Goal: Information Seeking & Learning: Learn about a topic

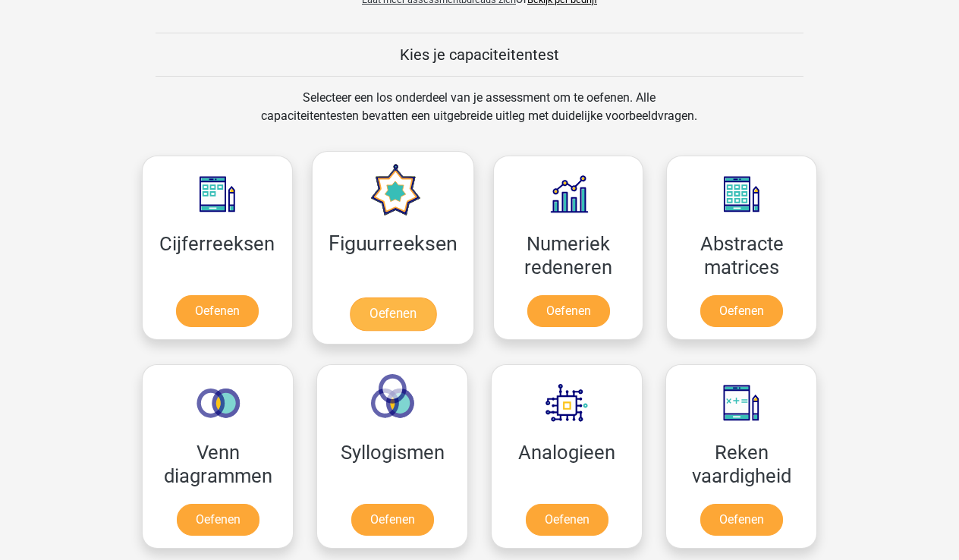
scroll to position [572, 0]
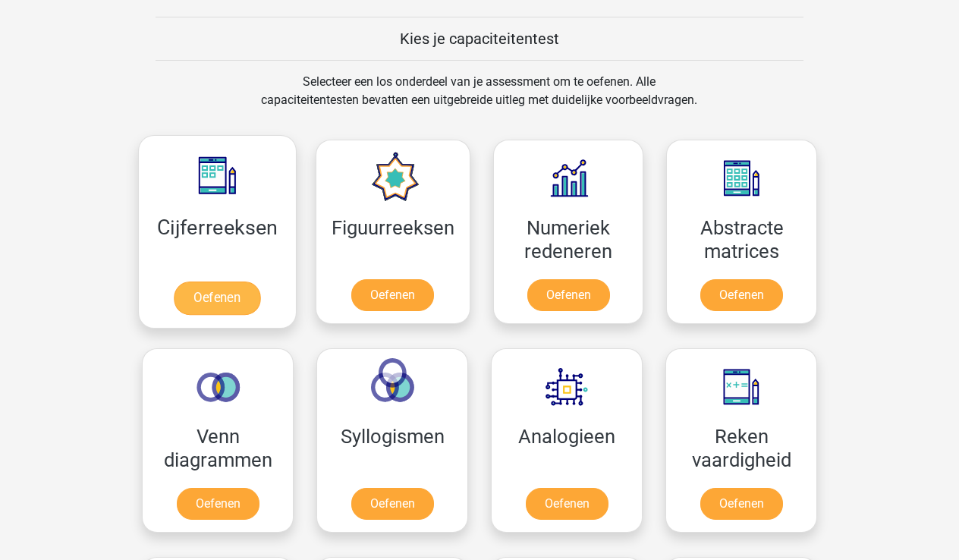
click at [225, 296] on link "Oefenen" at bounding box center [217, 298] width 87 height 33
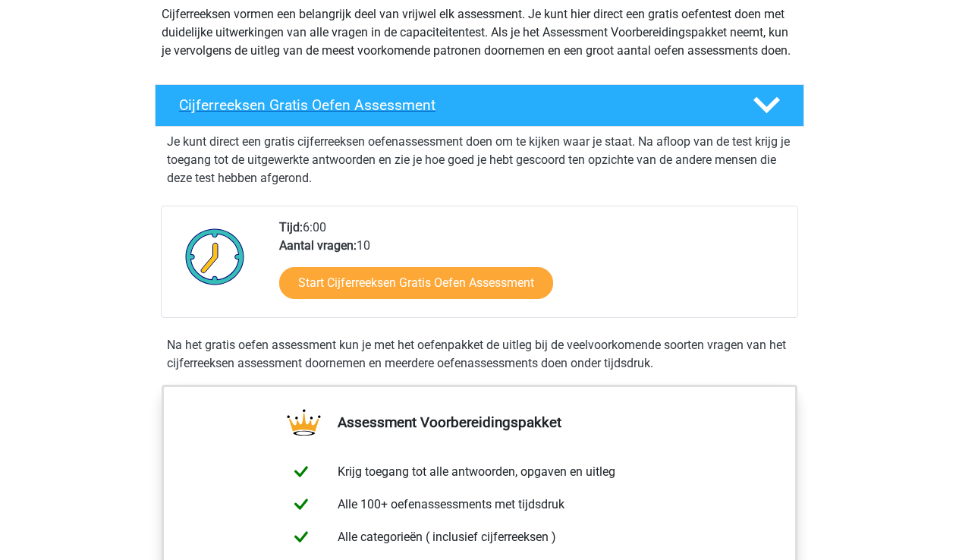
scroll to position [187, 0]
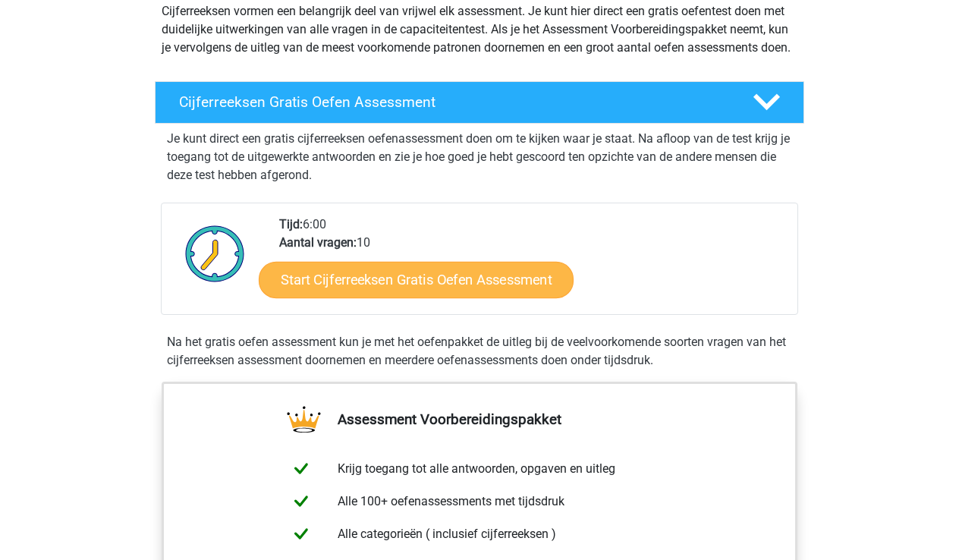
click at [394, 297] on link "Start Cijferreeksen Gratis Oefen Assessment" at bounding box center [416, 279] width 315 height 36
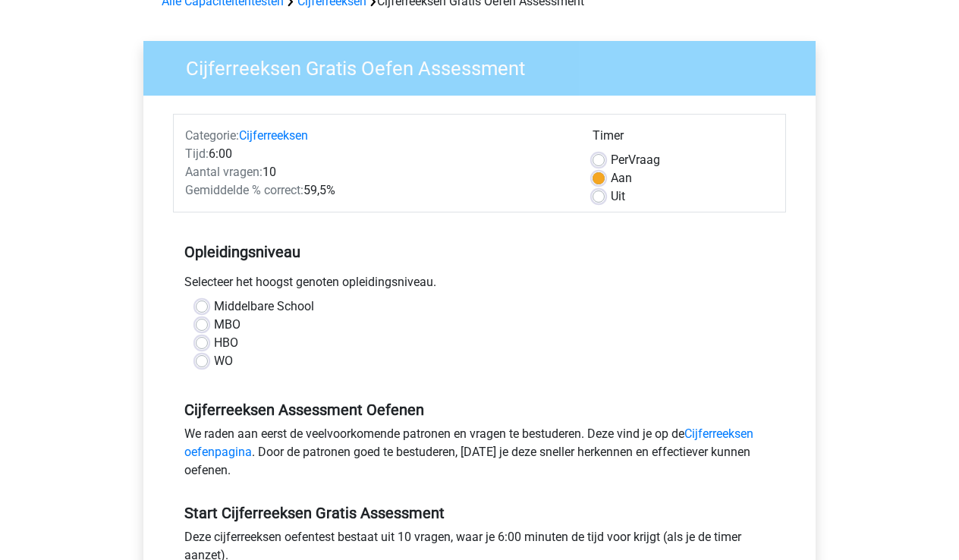
scroll to position [96, 0]
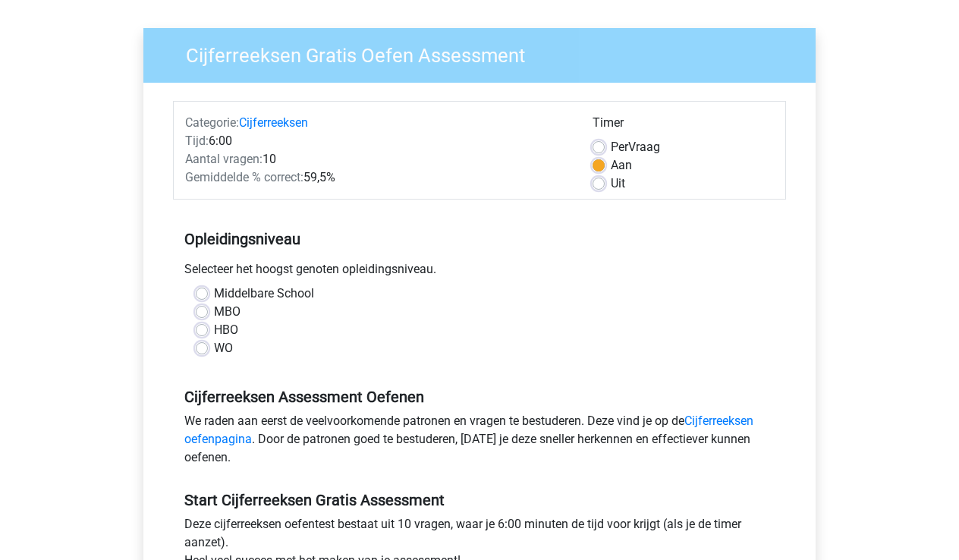
click at [214, 346] on label "WO" at bounding box center [223, 348] width 19 height 18
click at [203, 346] on input "WO" at bounding box center [202, 346] width 12 height 15
radio input "true"
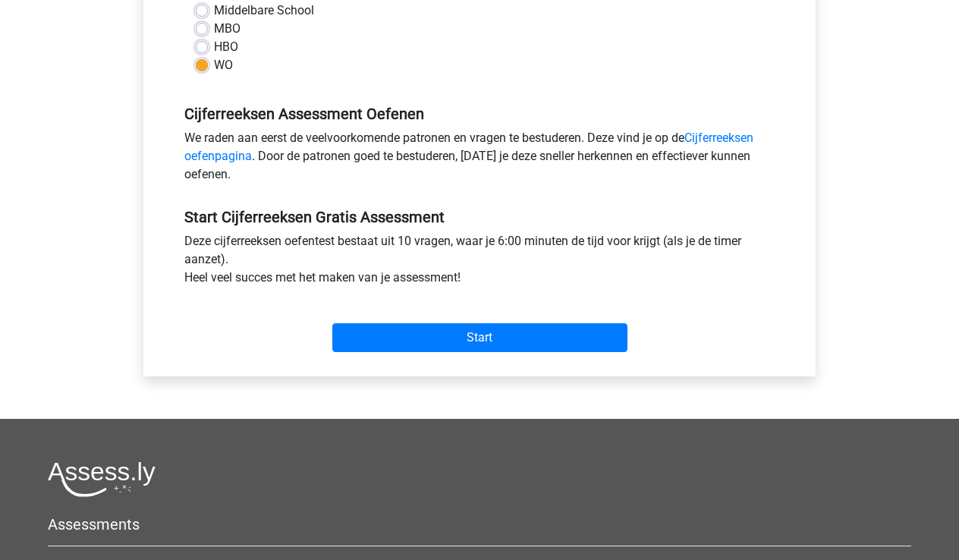
scroll to position [385, 0]
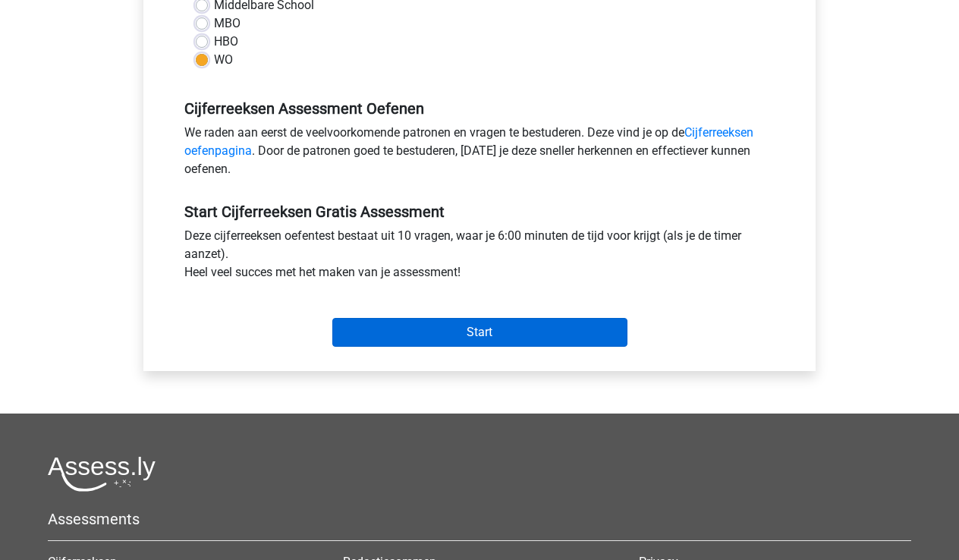
click at [495, 326] on input "Start" at bounding box center [479, 332] width 295 height 29
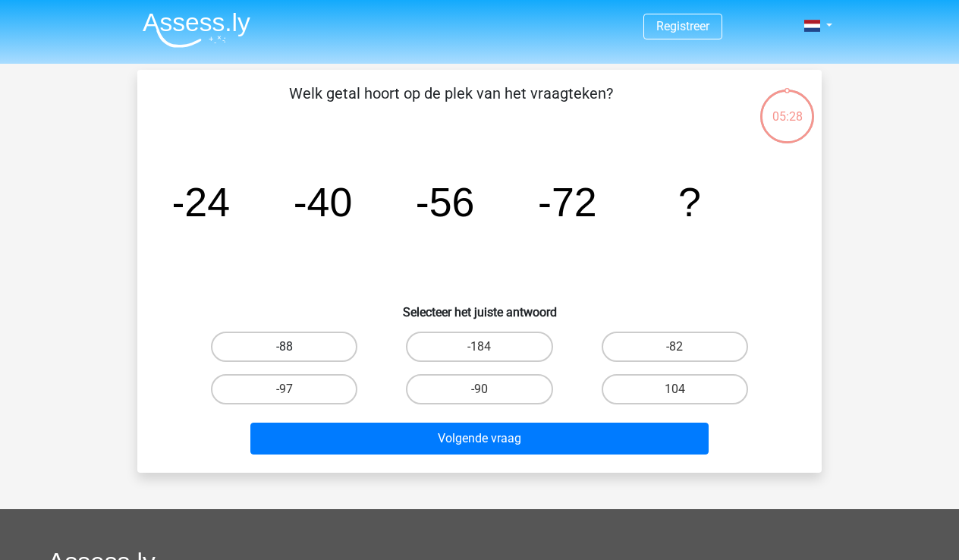
click at [307, 353] on label "-88" at bounding box center [284, 347] width 146 height 30
click at [294, 353] on input "-88" at bounding box center [290, 352] width 10 height 10
radio input "true"
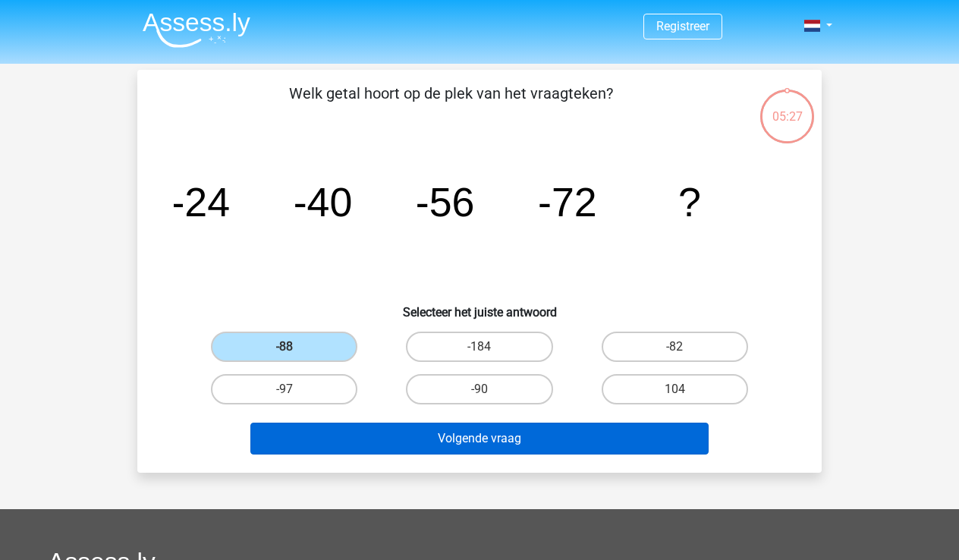
click at [486, 439] on button "Volgende vraag" at bounding box center [479, 439] width 459 height 32
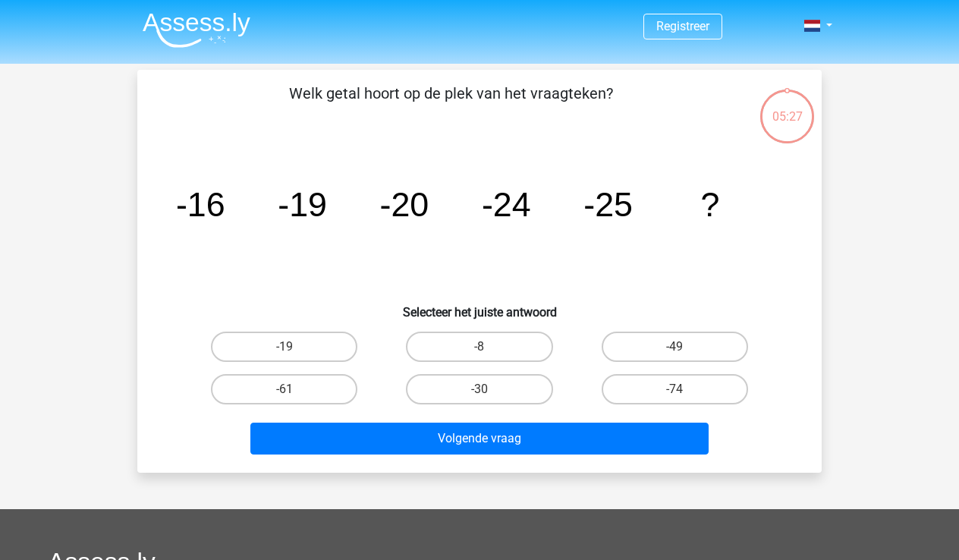
scroll to position [70, 0]
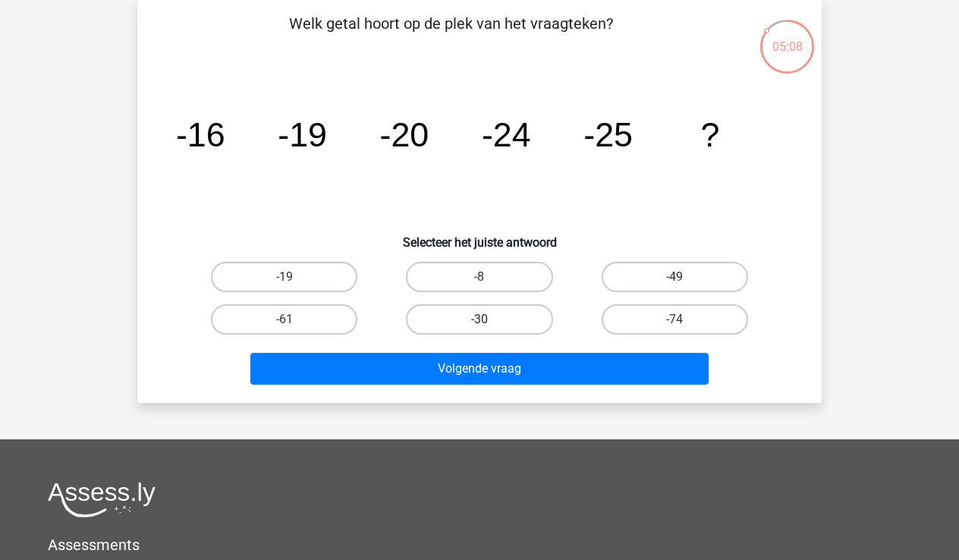
click at [514, 316] on label "-30" at bounding box center [479, 319] width 146 height 30
click at [489, 319] on input "-30" at bounding box center [485, 324] width 10 height 10
radio input "true"
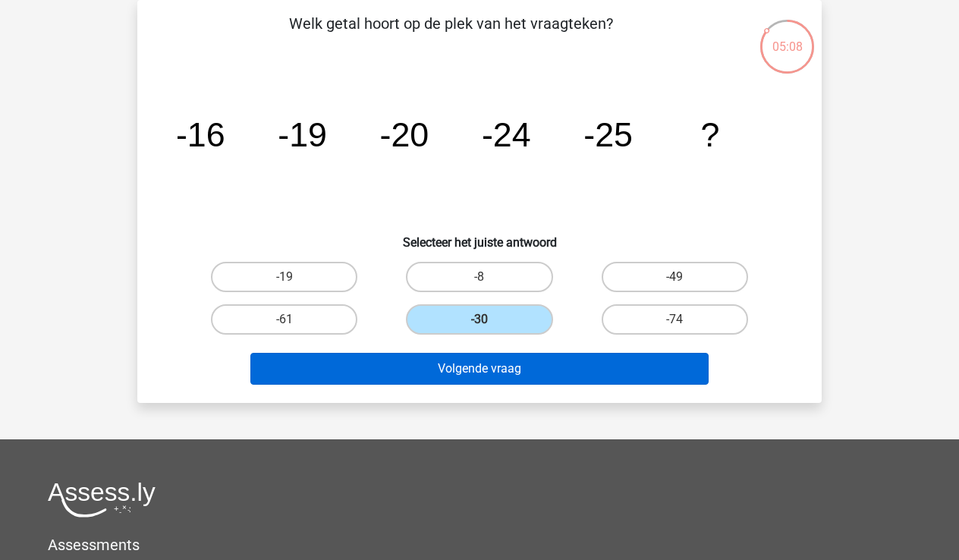
click at [552, 363] on button "Volgende vraag" at bounding box center [479, 369] width 459 height 32
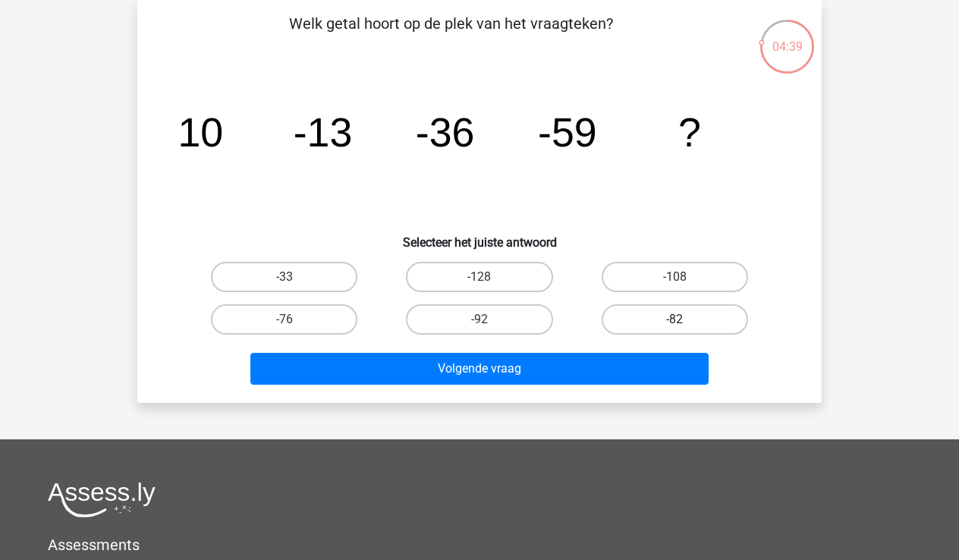
click at [665, 322] on label "-82" at bounding box center [675, 319] width 146 height 30
click at [675, 322] on input "-82" at bounding box center [680, 324] width 10 height 10
radio input "true"
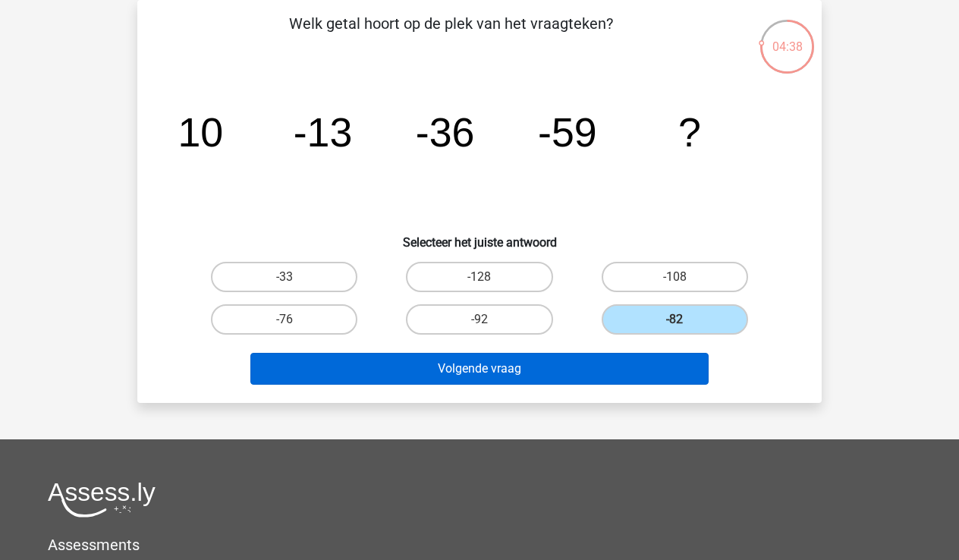
click at [606, 373] on button "Volgende vraag" at bounding box center [479, 369] width 459 height 32
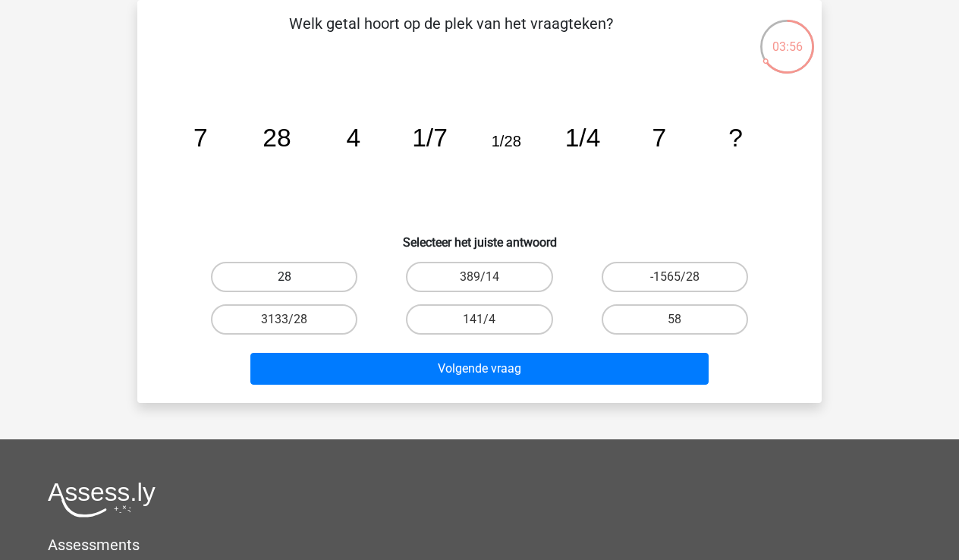
click at [268, 272] on label "28" at bounding box center [284, 277] width 146 height 30
click at [285, 277] on input "28" at bounding box center [290, 282] width 10 height 10
radio input "true"
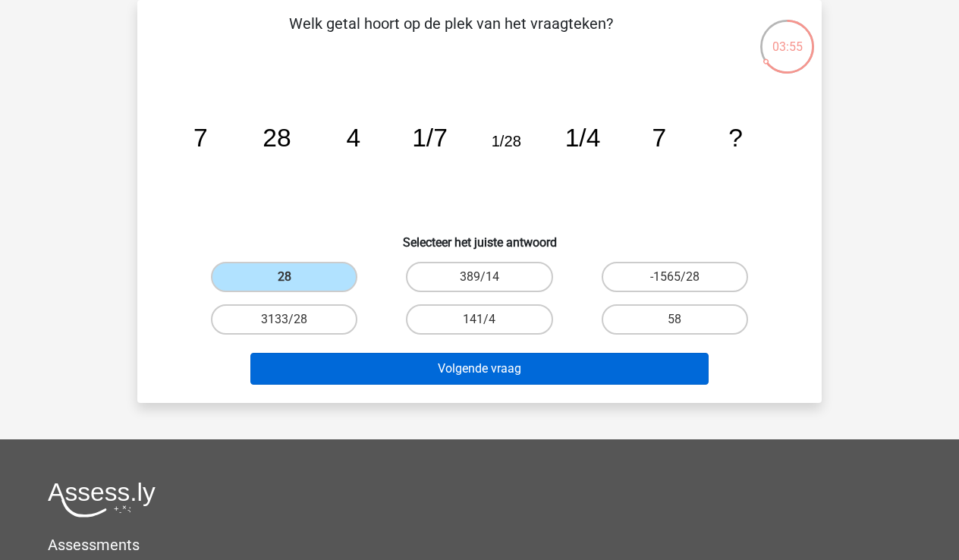
click at [560, 372] on button "Volgende vraag" at bounding box center [479, 369] width 459 height 32
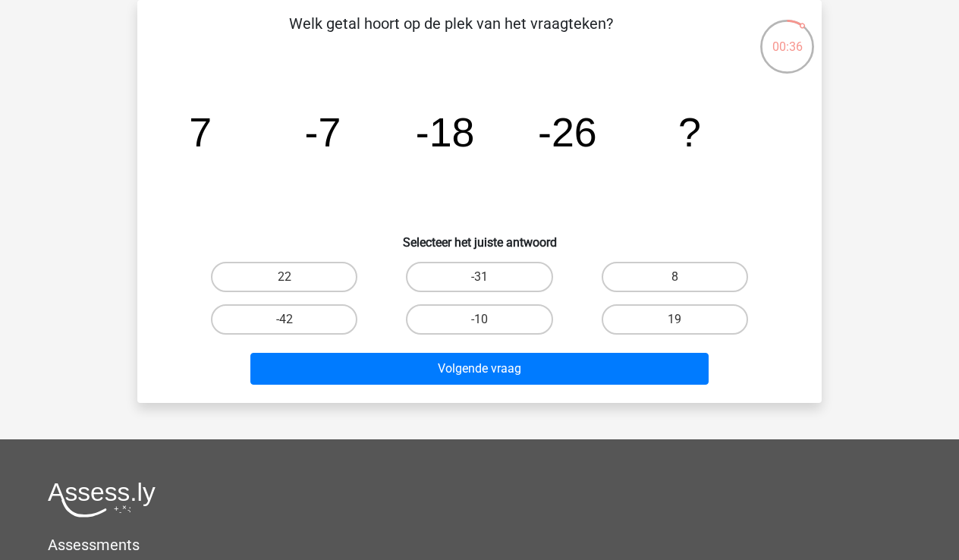
click at [680, 277] on input "8" at bounding box center [680, 282] width 10 height 10
radio input "true"
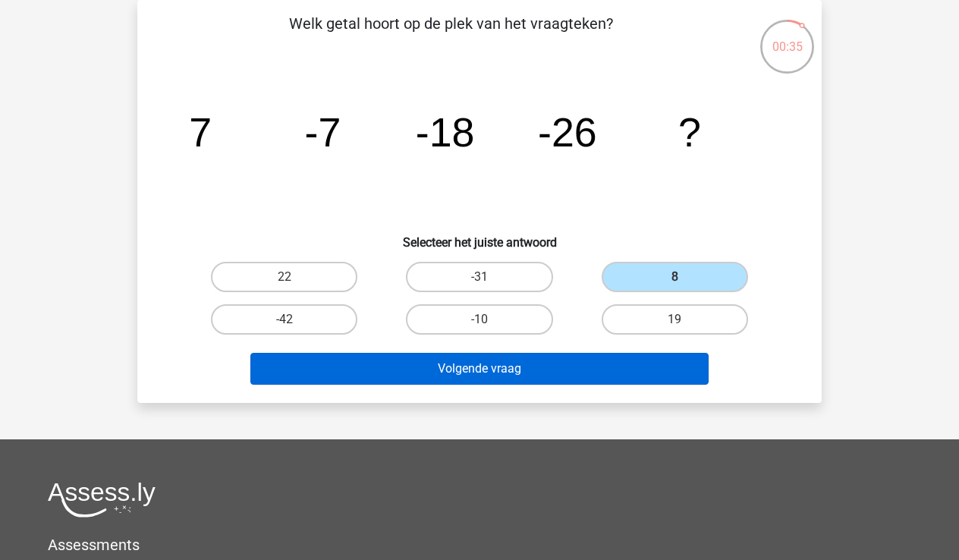
click at [556, 373] on button "Volgende vraag" at bounding box center [479, 369] width 459 height 32
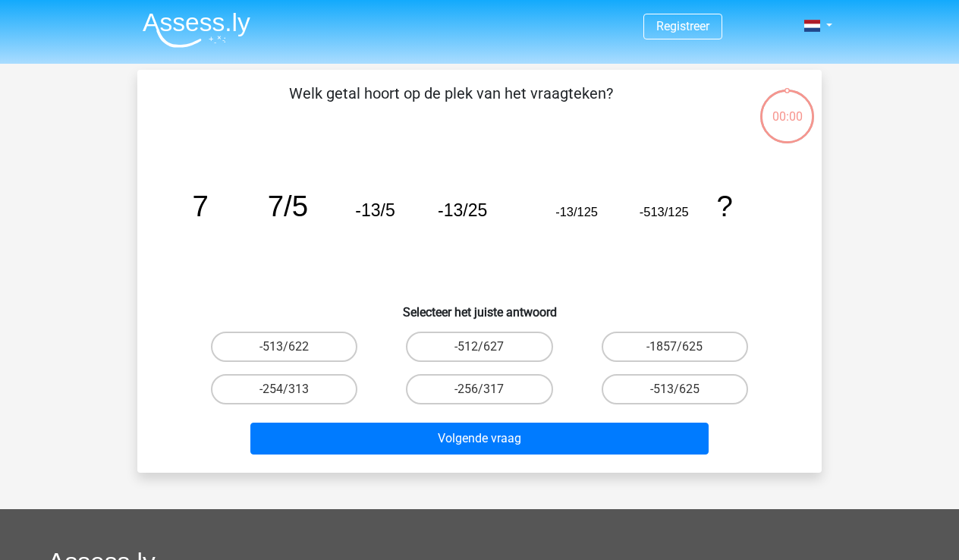
scroll to position [70, 0]
